Goal: Information Seeking & Learning: Learn about a topic

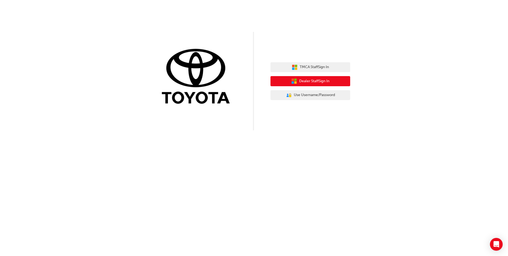
click at [318, 83] on span "Dealer Staff Sign In" at bounding box center [314, 81] width 30 height 6
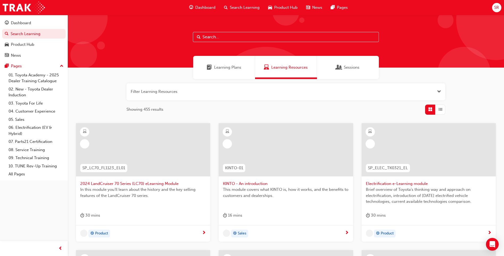
click at [239, 39] on input "text" at bounding box center [286, 37] width 186 height 10
click at [246, 33] on input "text" at bounding box center [286, 37] width 186 height 10
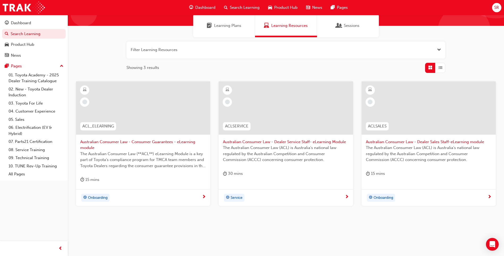
scroll to position [43, 0]
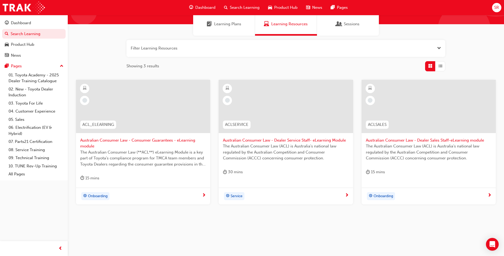
type input "australian consumer law"
click at [151, 142] on span "Australian Consumer Law - Consumer Guarantees - eLearning module" at bounding box center [143, 143] width 126 height 12
